Goal: Transaction & Acquisition: Obtain resource

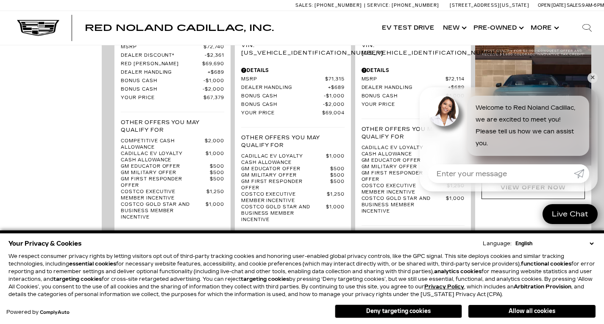
scroll to position [806, 0]
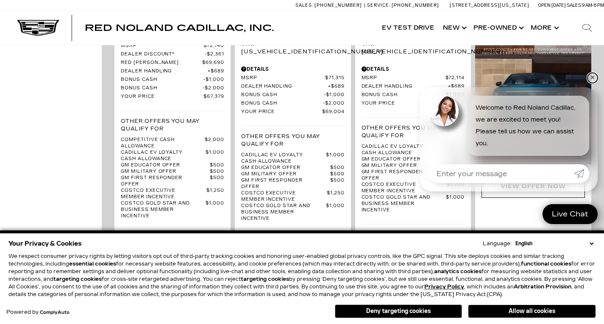
click at [594, 75] on link "✕" at bounding box center [593, 78] width 10 height 10
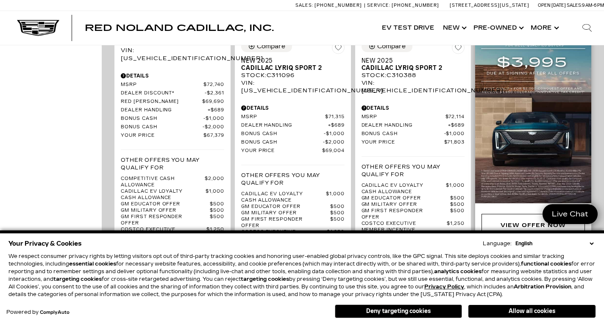
scroll to position [788, 0]
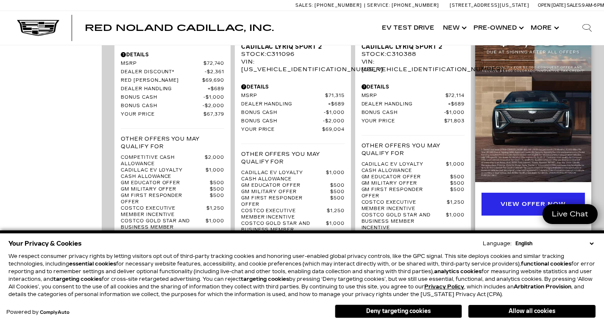
click at [524, 200] on div "View Offer Now" at bounding box center [533, 204] width 65 height 9
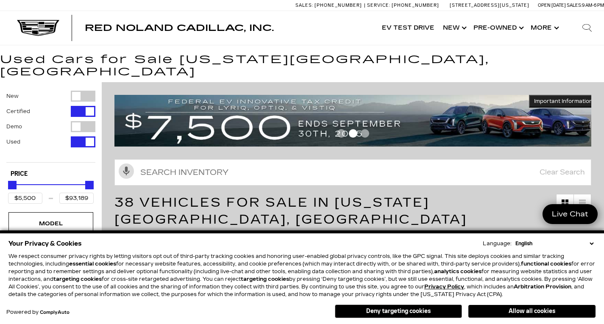
click at [343, 129] on span "Go to slide 1" at bounding box center [341, 133] width 8 height 8
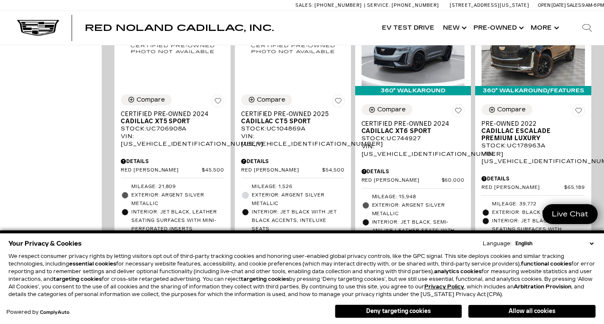
scroll to position [959, 0]
